Goal: Task Accomplishment & Management: Manage account settings

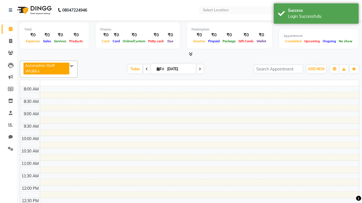
select select "en"
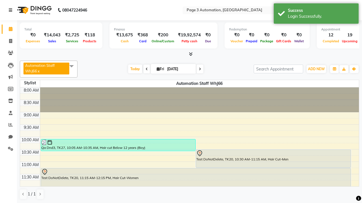
click at [12, 10] on icon at bounding box center [10, 10] width 3 height 4
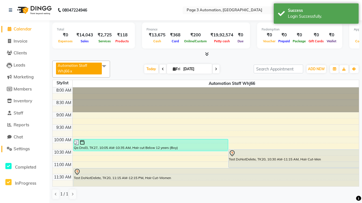
click at [25, 149] on span "Settings" at bounding box center [22, 148] width 16 height 5
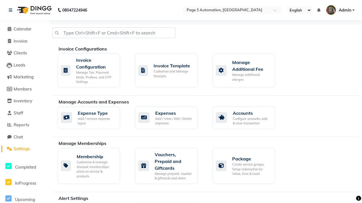
scroll to position [159, 0]
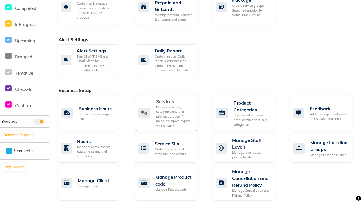
click at [174, 101] on div "Services" at bounding box center [174, 101] width 37 height 7
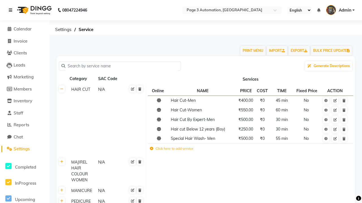
click at [12, 10] on icon at bounding box center [10, 10] width 3 height 4
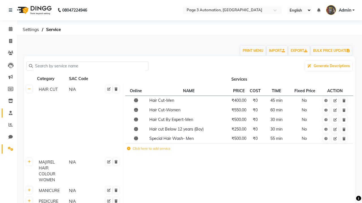
click at [8, 113] on span at bounding box center [11, 113] width 10 height 6
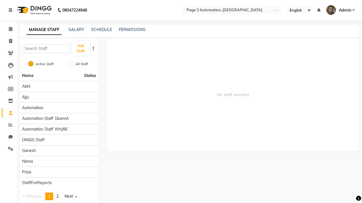
click at [12, 10] on icon at bounding box center [10, 10] width 3 height 4
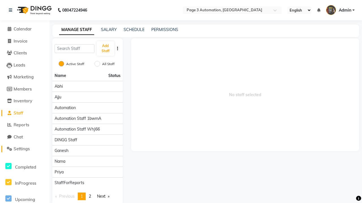
click at [25, 149] on span "Settings" at bounding box center [22, 148] width 16 height 5
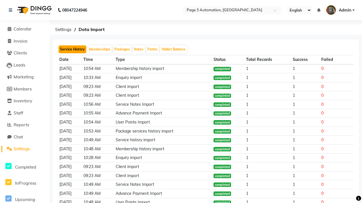
click at [72, 49] on button "Service History" at bounding box center [72, 49] width 28 height 8
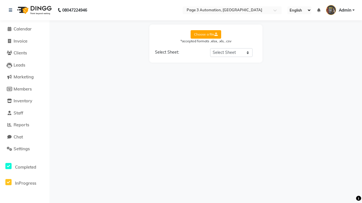
select select "Sheet1"
select select "Client Name"
select select "Client Mobile"
select select "Stylist Name"
select select "Service Name"
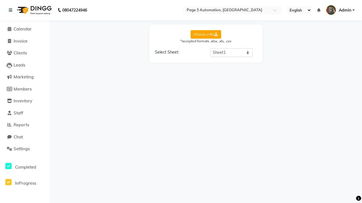
select select "Amount"
select select "Date"
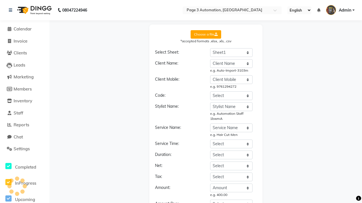
select select "DD/MM/YYYY"
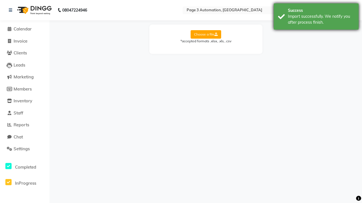
click at [316, 17] on div "Import successfully. We notify you after process finish." at bounding box center [321, 20] width 66 height 12
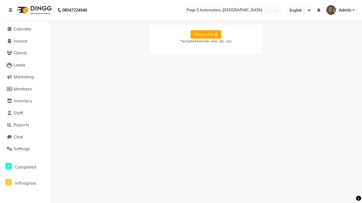
click at [12, 10] on icon at bounding box center [10, 10] width 3 height 4
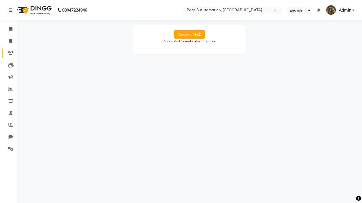
click at [8, 53] on icon at bounding box center [10, 53] width 5 height 4
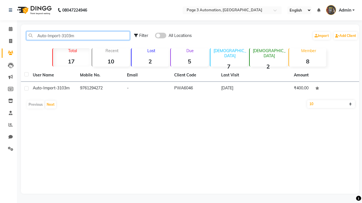
type input "Auto-Import-3103m"
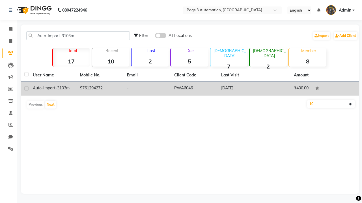
click at [190, 89] on td "PWA6046" at bounding box center [194, 89] width 47 height 14
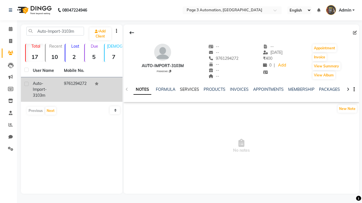
click at [189, 90] on link "SERVICES" at bounding box center [189, 89] width 19 height 5
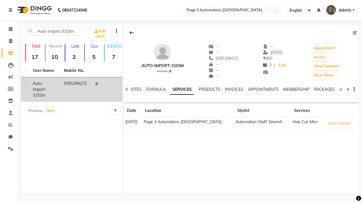
click at [12, 10] on icon at bounding box center [10, 10] width 3 height 4
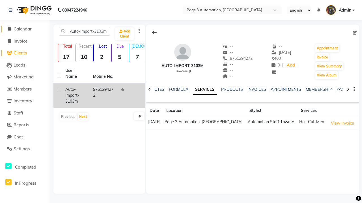
click at [25, 29] on span "Calendar" at bounding box center [23, 28] width 18 height 5
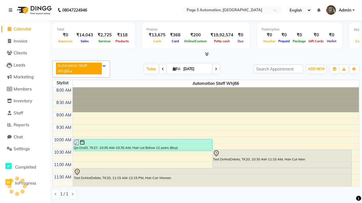
click at [105, 66] on span at bounding box center [103, 66] width 11 height 11
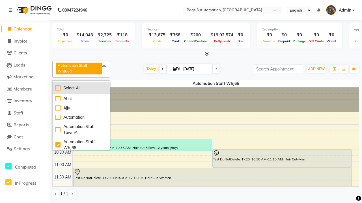
click at [81, 88] on div "Select All" at bounding box center [80, 88] width 51 height 6
checkbox input "true"
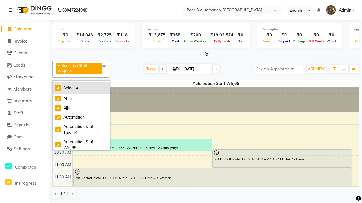
checkbox input "true"
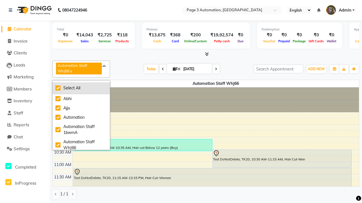
checkbox input "true"
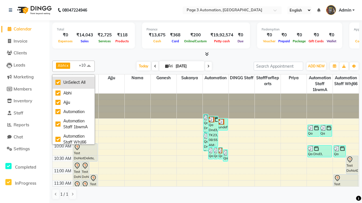
click at [73, 82] on div "UnSelect All" at bounding box center [73, 83] width 36 height 6
checkbox input "false"
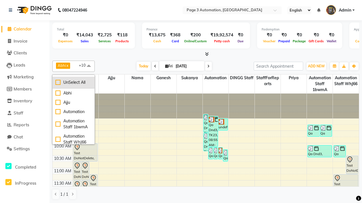
checkbox input "false"
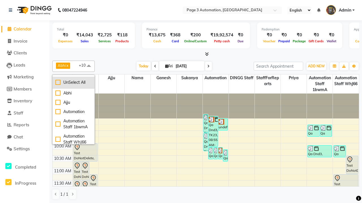
checkbox input "false"
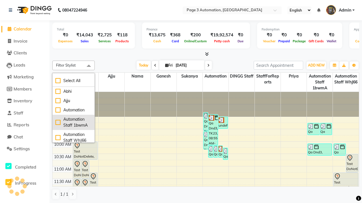
click at [73, 122] on div "Automation Staff 1bwmA" at bounding box center [73, 123] width 36 height 12
checkbox input "true"
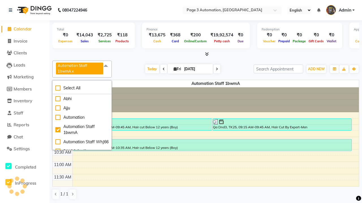
click at [106, 66] on span at bounding box center [105, 66] width 11 height 11
select select "3"
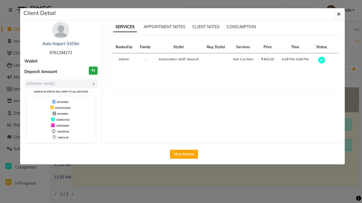
scroll to position [167, 0]
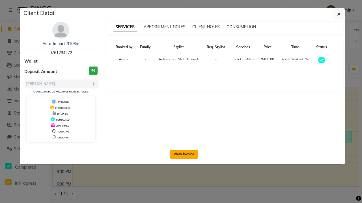
click at [184, 154] on button "View Invoice" at bounding box center [184, 154] width 28 height 9
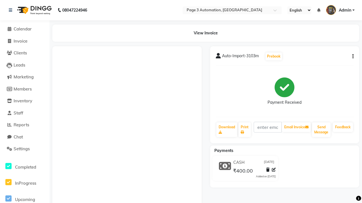
click at [351, 56] on button "button" at bounding box center [351, 57] width 3 height 6
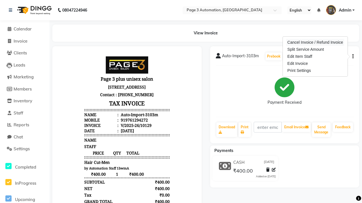
click at [315, 42] on div "Cancel Invoice / Refund Invoice" at bounding box center [315, 42] width 58 height 7
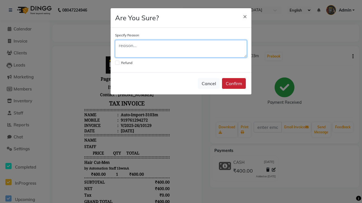
click at [181, 49] on textarea at bounding box center [181, 49] width 132 height 18
type textarea "Testing"
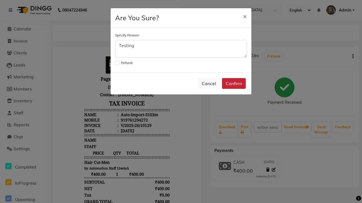
click at [234, 84] on button "Confirm" at bounding box center [234, 83] width 24 height 11
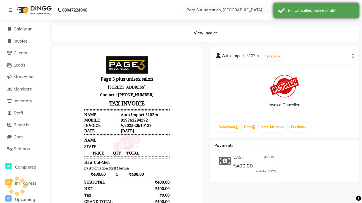
click at [316, 11] on div "Bill Cancelled Successfully." at bounding box center [321, 11] width 66 height 6
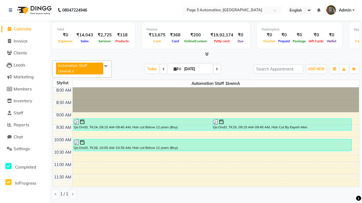
click at [106, 66] on span at bounding box center [105, 66] width 11 height 11
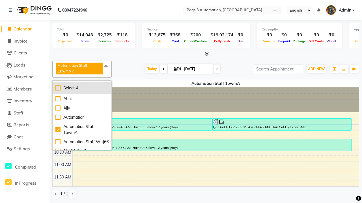
click at [82, 88] on div "Select All" at bounding box center [81, 88] width 53 height 6
checkbox input "true"
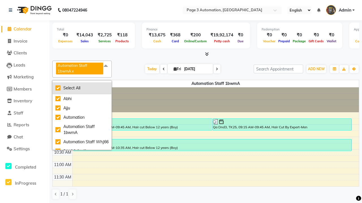
checkbox input "true"
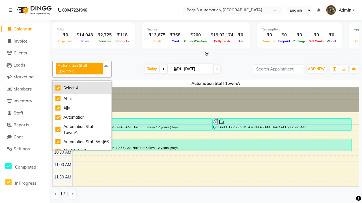
checkbox input "true"
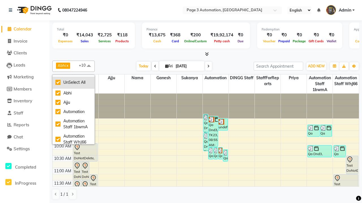
click at [73, 82] on div "UnSelect All" at bounding box center [73, 83] width 36 height 6
checkbox input "false"
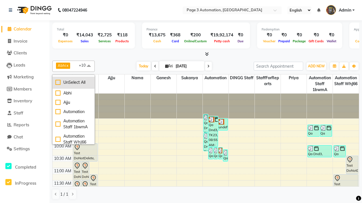
checkbox input "false"
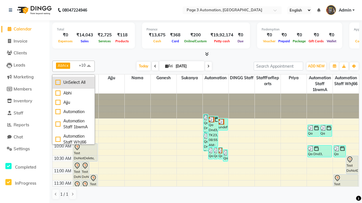
checkbox input "false"
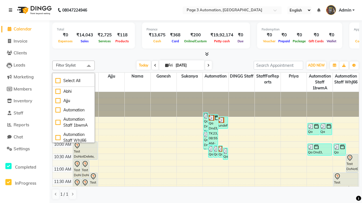
click at [89, 66] on span at bounding box center [88, 66] width 11 height 11
click at [12, 10] on icon at bounding box center [10, 10] width 3 height 4
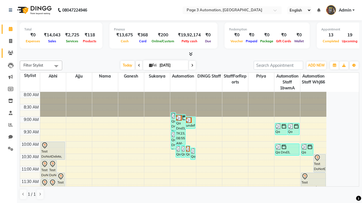
click at [8, 53] on icon at bounding box center [10, 53] width 5 height 4
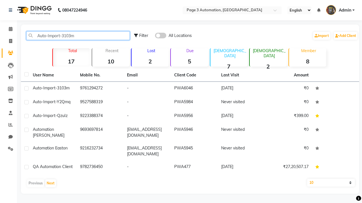
type input "Auto-Import-3103m"
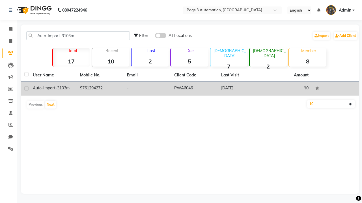
click at [190, 89] on td "PWA6046" at bounding box center [194, 89] width 47 height 14
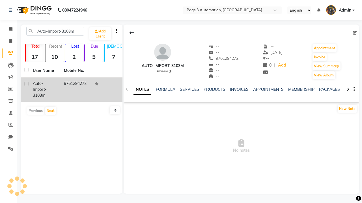
click at [26, 84] on label at bounding box center [26, 84] width 4 height 4
click at [26, 84] on input "checkbox" at bounding box center [26, 84] width 4 height 4
checkbox input "true"
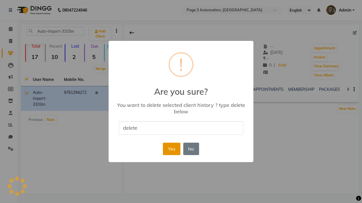
type input "delete"
click at [171, 149] on button "Yes" at bounding box center [171, 149] width 17 height 12
